Goal: Task Accomplishment & Management: Manage account settings

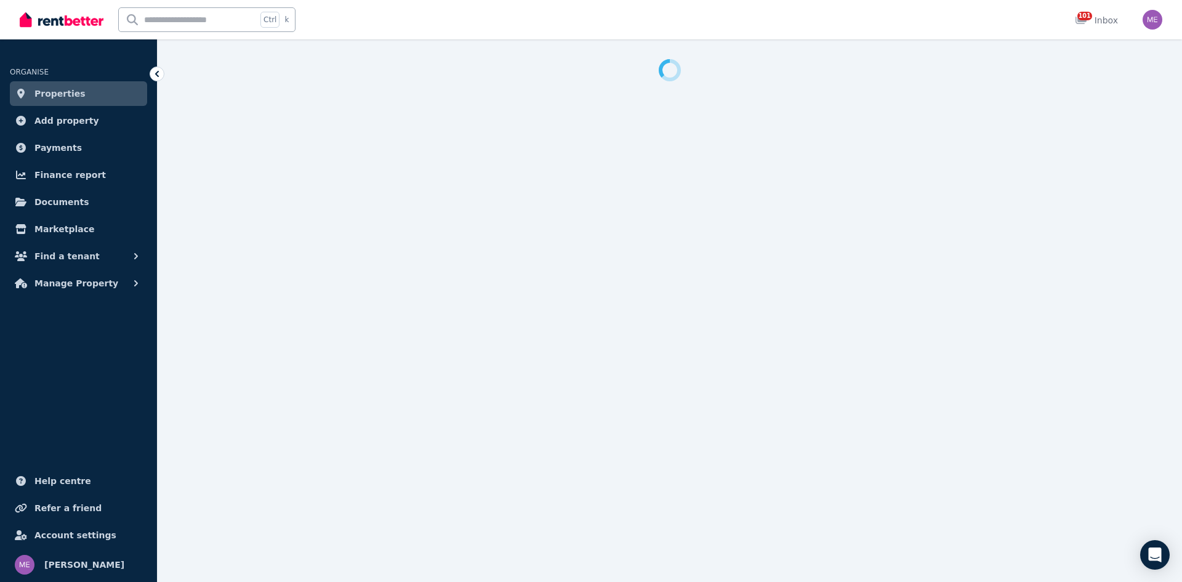
select select "**********"
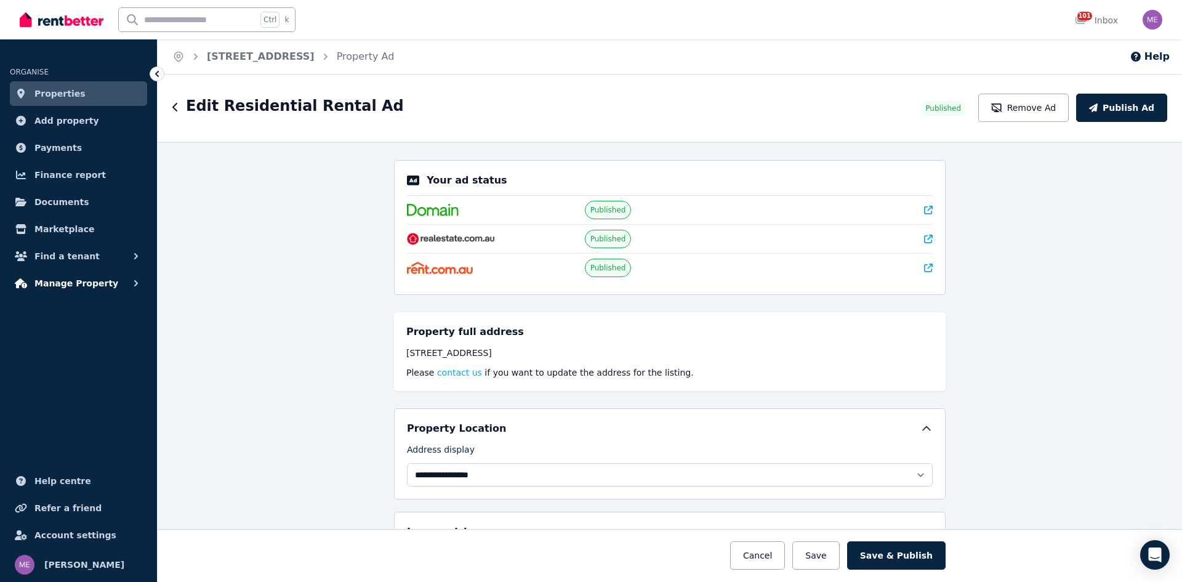
click at [60, 283] on span "Manage Property" at bounding box center [76, 283] width 84 height 15
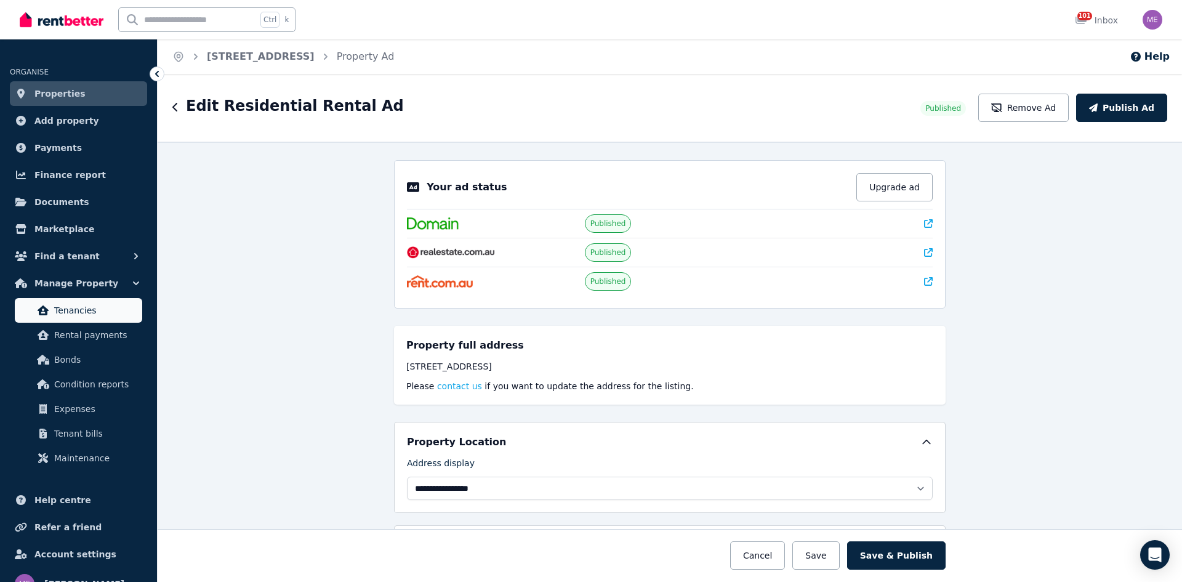
click at [71, 312] on span "Tenancies" at bounding box center [95, 310] width 83 height 15
